Goal: Task Accomplishment & Management: Manage account settings

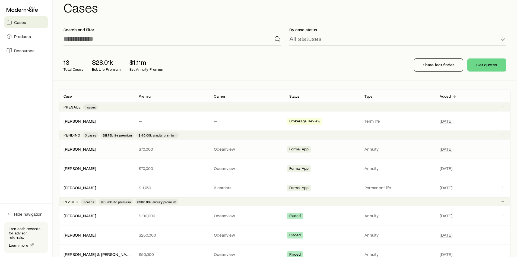
scroll to position [27, 0]
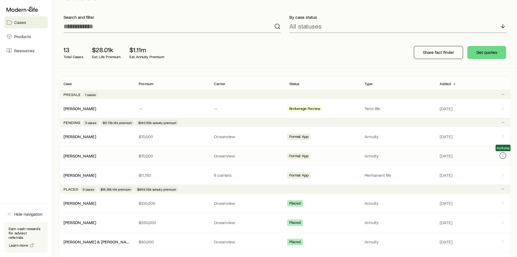
click at [503, 156] on icon "Client cases" at bounding box center [503, 155] width 4 height 4
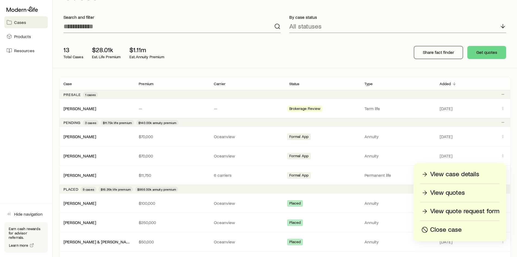
click at [456, 172] on p "View case details" at bounding box center [454, 174] width 49 height 9
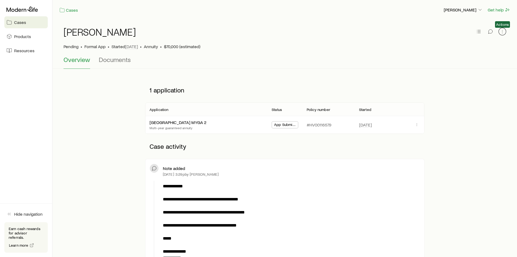
click at [502, 32] on icon "button" at bounding box center [502, 31] width 0 height 0
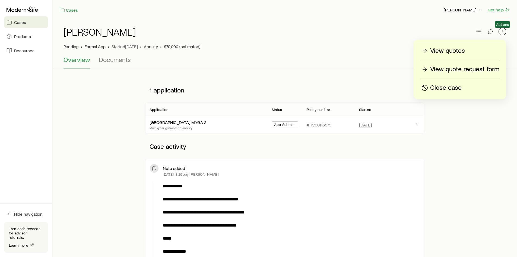
click at [502, 32] on icon "button" at bounding box center [502, 31] width 5 height 5
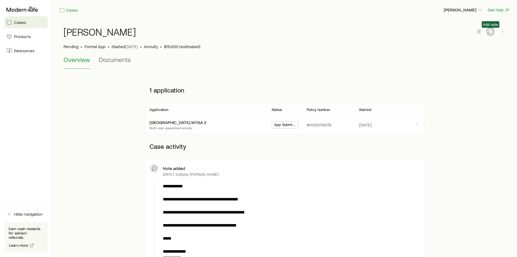
click at [489, 32] on icon "button" at bounding box center [490, 31] width 5 height 5
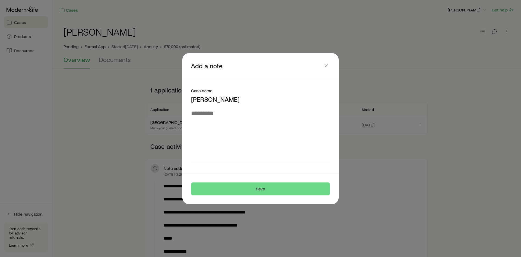
click at [223, 115] on textarea at bounding box center [260, 135] width 139 height 53
type textarea "*"
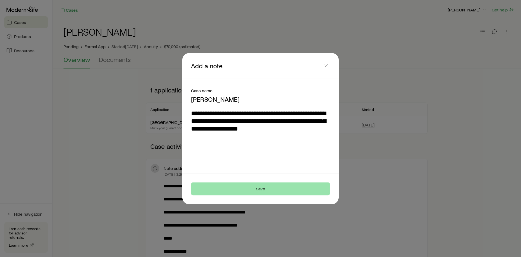
type textarea "**********"
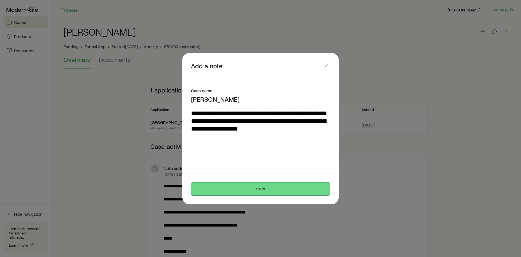
click at [262, 185] on button "Save" at bounding box center [260, 188] width 139 height 13
